Goal: Navigation & Orientation: Find specific page/section

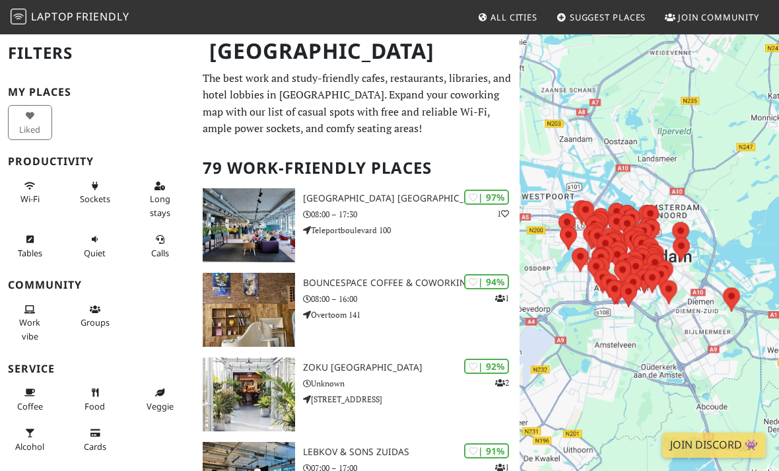
scroll to position [40, 0]
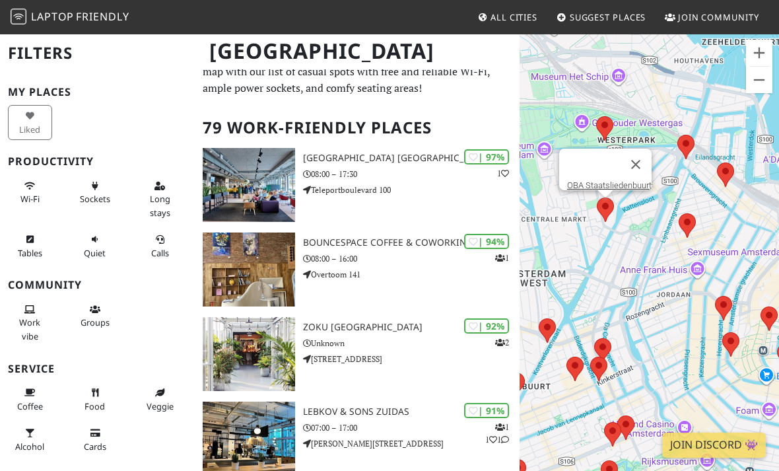
click at [631, 184] on link "OBA Staatsliedenbuurt" at bounding box center [609, 185] width 85 height 10
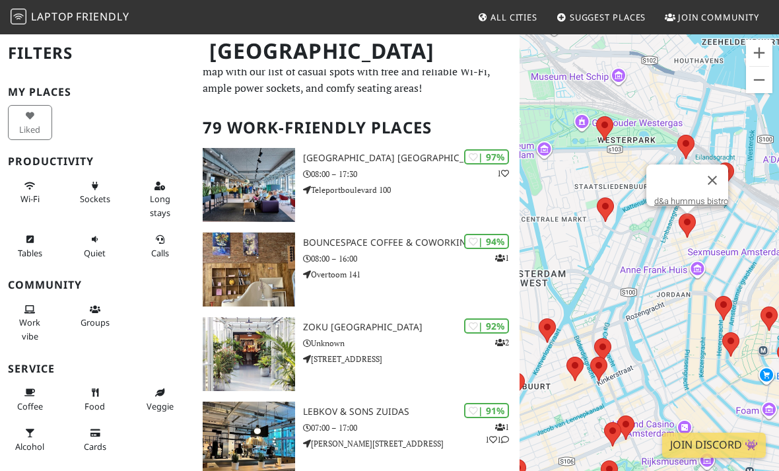
click at [697, 202] on link "d&a hummus bistro" at bounding box center [691, 201] width 74 height 10
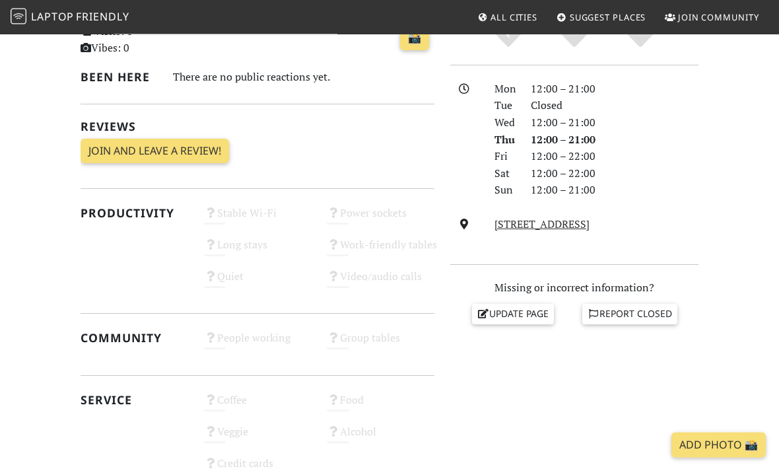
scroll to position [330, 0]
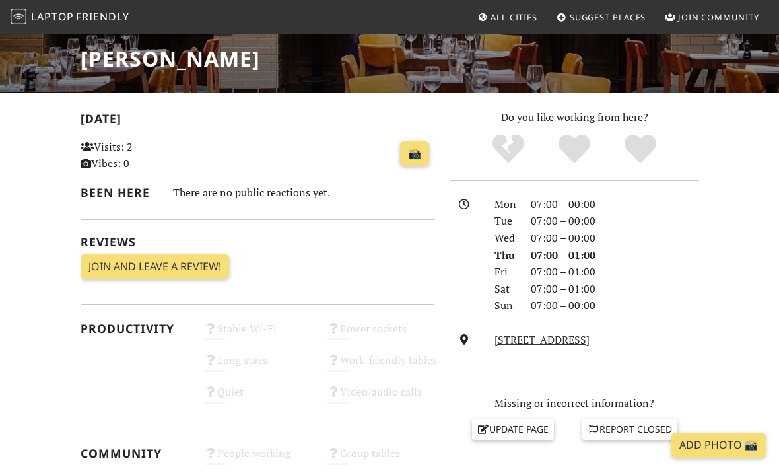
scroll to position [186, 0]
